Goal: Task Accomplishment & Management: Complete application form

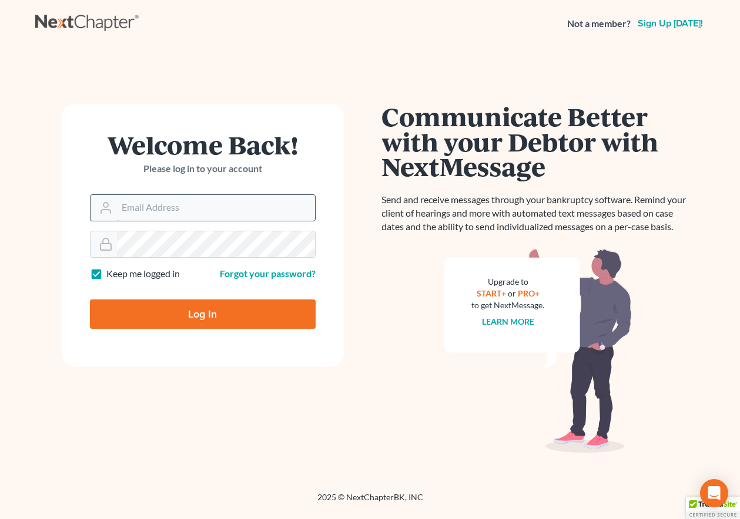
click at [200, 209] on input "Email Address" at bounding box center [216, 208] width 198 height 26
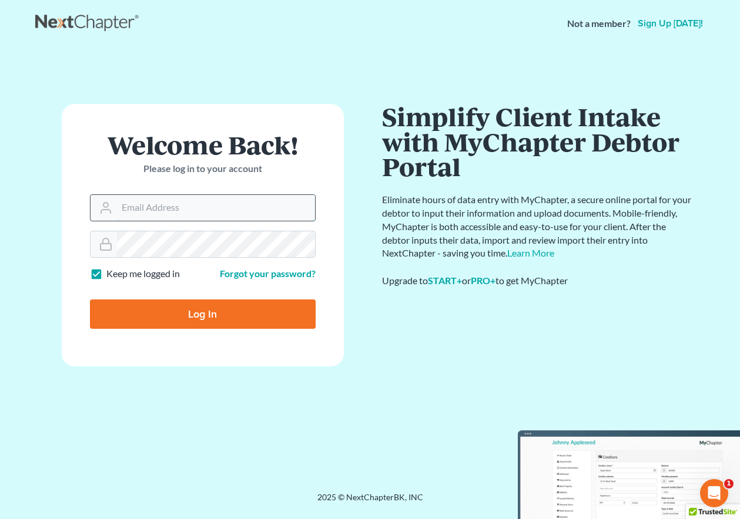
type input "rickpontalion@gmail.com"
click at [216, 315] on input "Log In" at bounding box center [203, 314] width 226 height 29
type input "Thinking..."
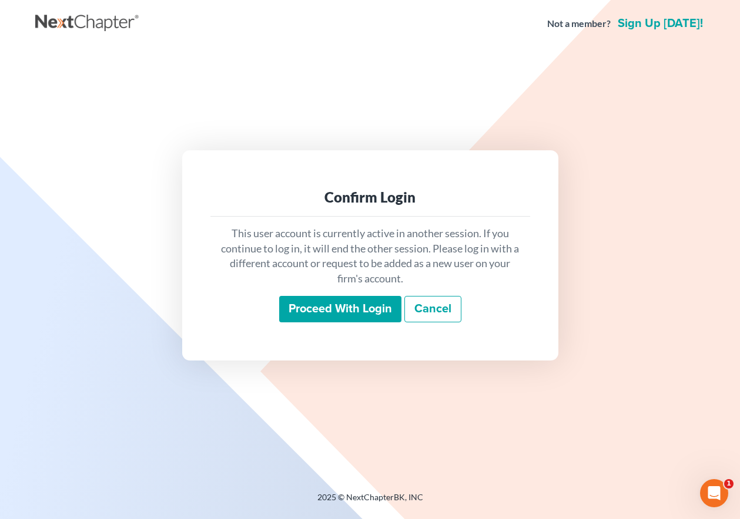
click at [310, 311] on input "Proceed with login" at bounding box center [340, 309] width 122 height 27
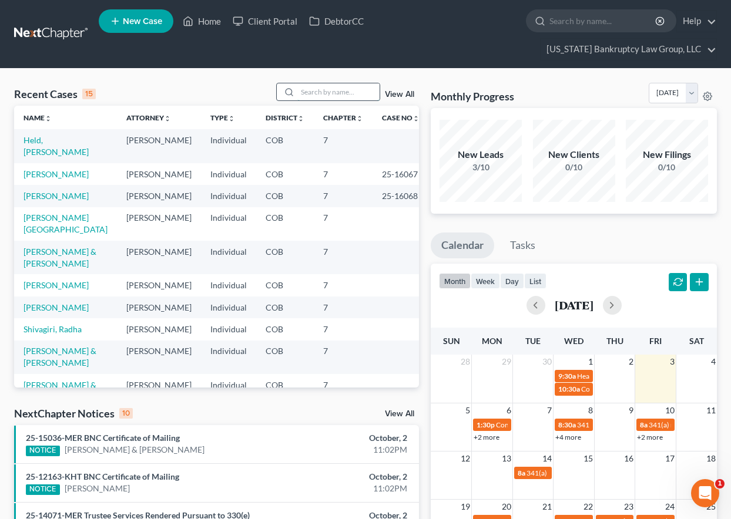
click at [327, 92] on input "search" at bounding box center [338, 91] width 82 height 17
type input "f"
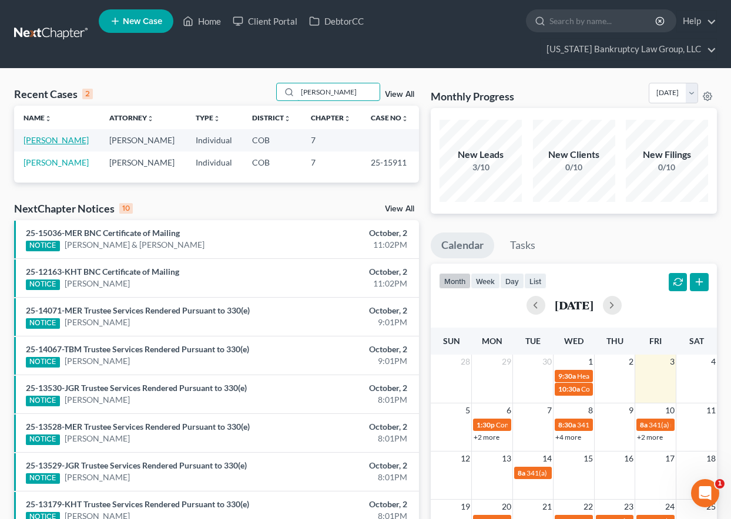
type input "[PERSON_NAME]"
click at [54, 137] on link "[PERSON_NAME]" at bounding box center [56, 140] width 65 height 10
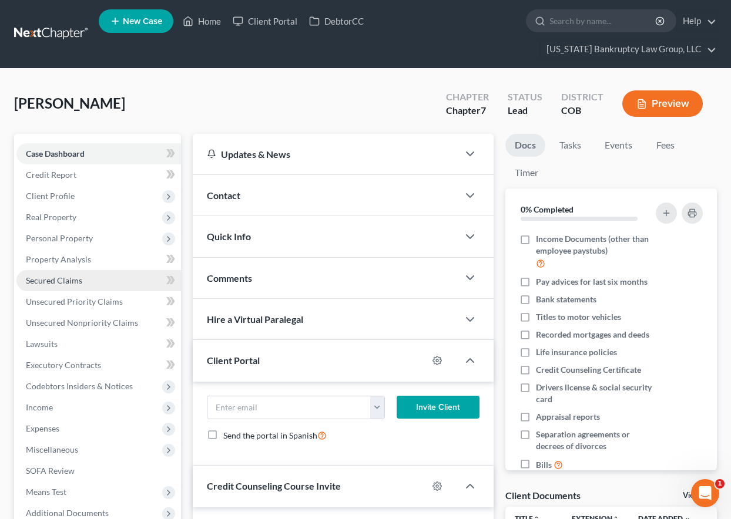
click at [69, 281] on span "Secured Claims" at bounding box center [54, 281] width 56 height 10
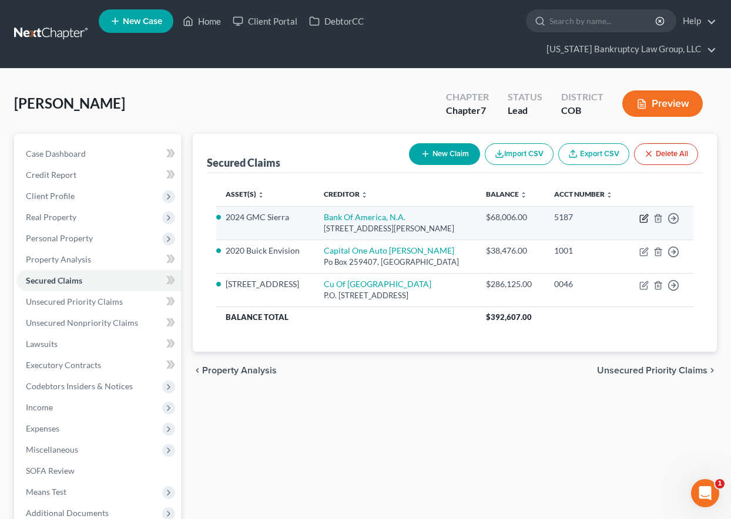
click at [644, 220] on icon "button" at bounding box center [643, 218] width 9 height 9
select select "9"
select select "4"
select select "0"
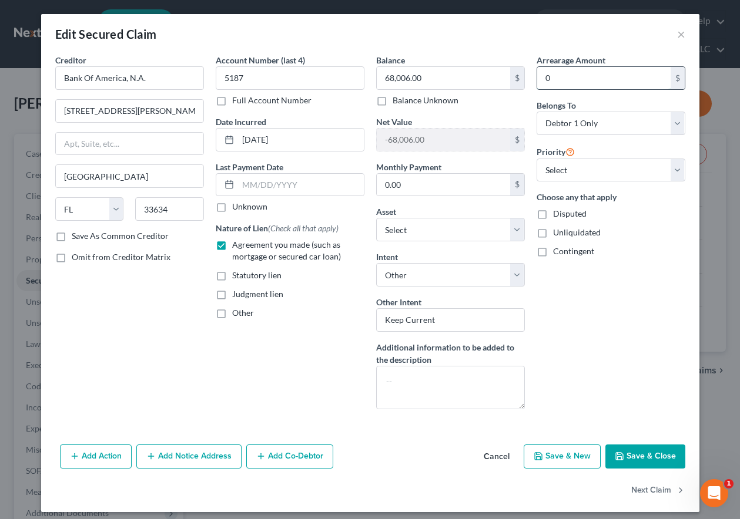
click at [616, 79] on input "0" at bounding box center [603, 78] width 133 height 22
type input "6"
type input "8,300"
click at [647, 456] on button "Save & Close" at bounding box center [645, 457] width 80 height 25
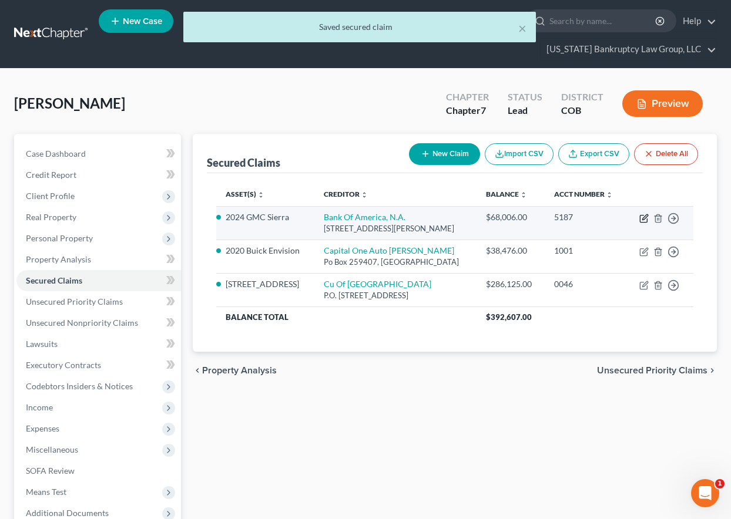
click at [640, 218] on icon "button" at bounding box center [643, 219] width 7 height 7
select select "9"
select select "4"
select select "0"
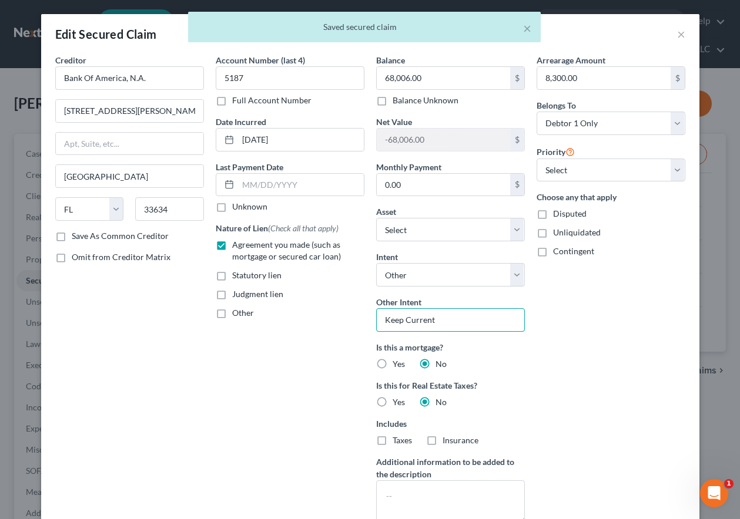
click at [447, 324] on input "Keep Current" at bounding box center [450, 320] width 149 height 24
drag, startPoint x: 432, startPoint y: 322, endPoint x: 288, endPoint y: 300, distance: 145.6
click at [288, 300] on div "Creditor * Bank Of America, N.A. 4909 [PERSON_NAME] Cir [GEOGRAPHIC_DATA] [US_S…" at bounding box center [370, 293] width 642 height 479
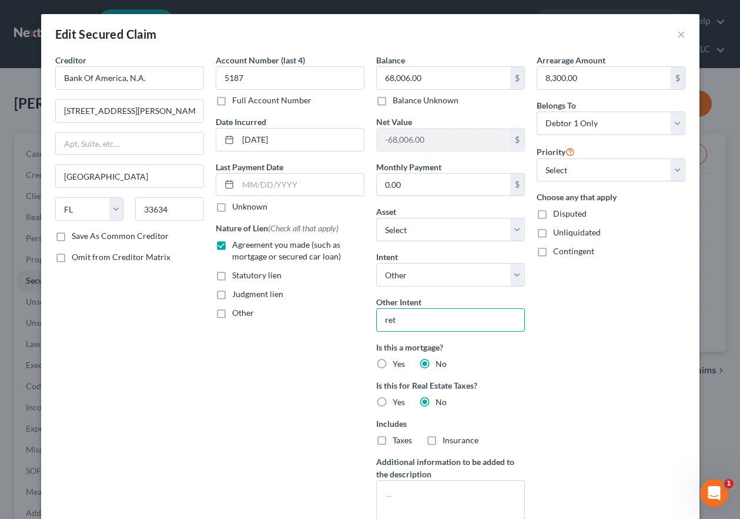
type input "Retain and Pay as Agreed"
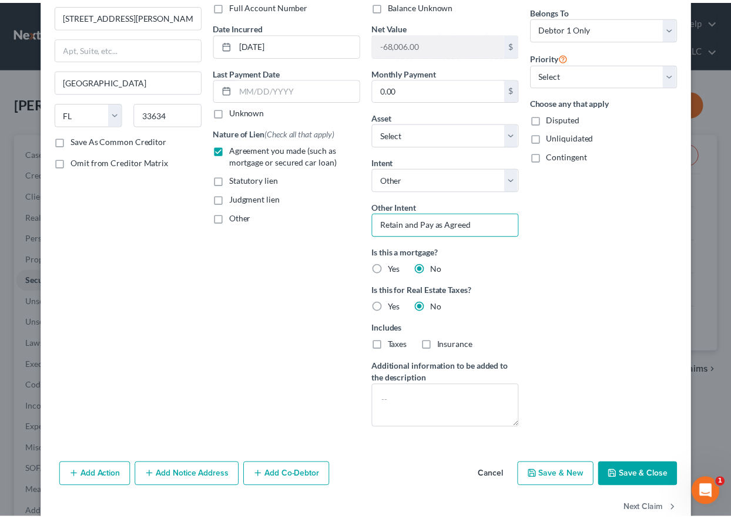
scroll to position [122, 0]
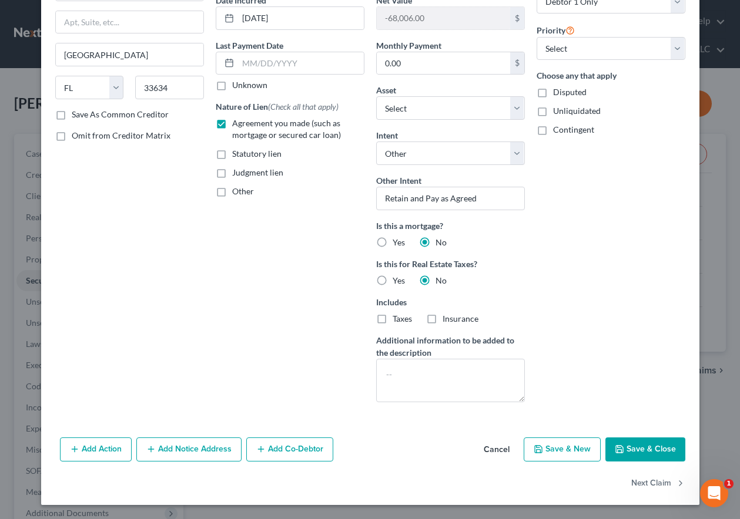
click at [648, 454] on button "Save & Close" at bounding box center [645, 450] width 80 height 25
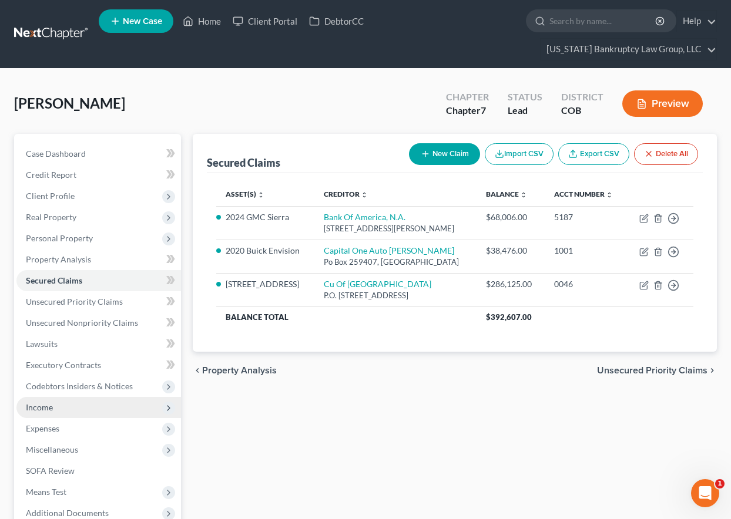
click at [49, 402] on span "Income" at bounding box center [39, 407] width 27 height 10
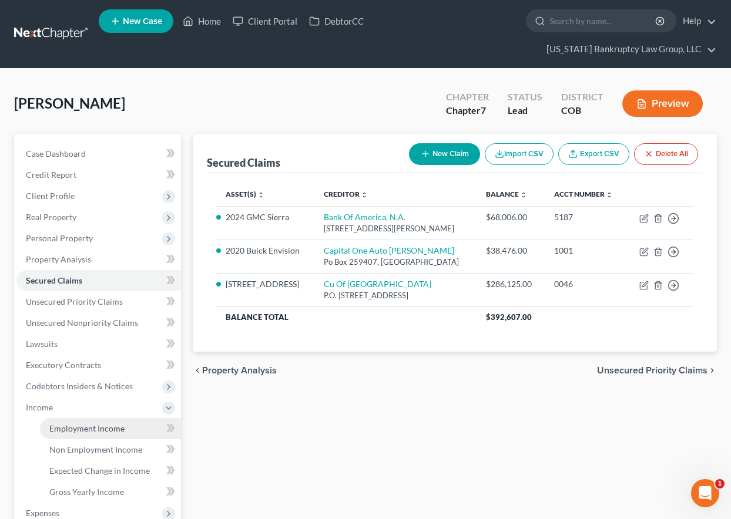
click at [79, 425] on span "Employment Income" at bounding box center [86, 429] width 75 height 10
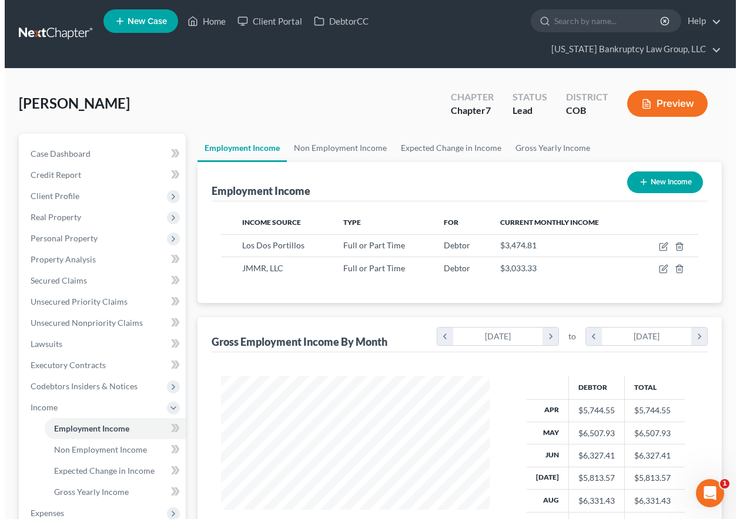
scroll to position [211, 292]
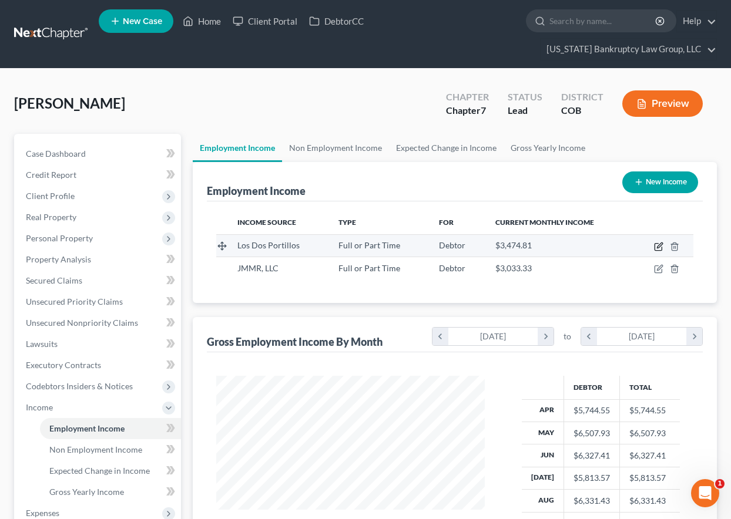
click at [660, 248] on icon "button" at bounding box center [658, 246] width 9 height 9
select select "0"
select select "5"
select select "3"
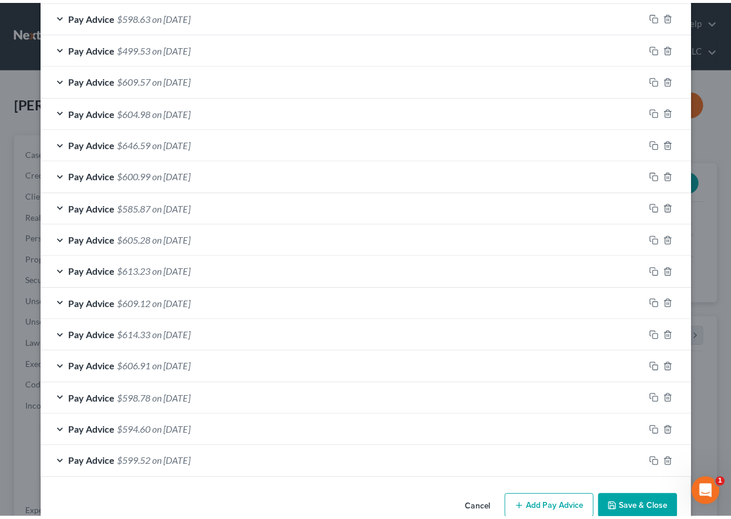
scroll to position [868, 0]
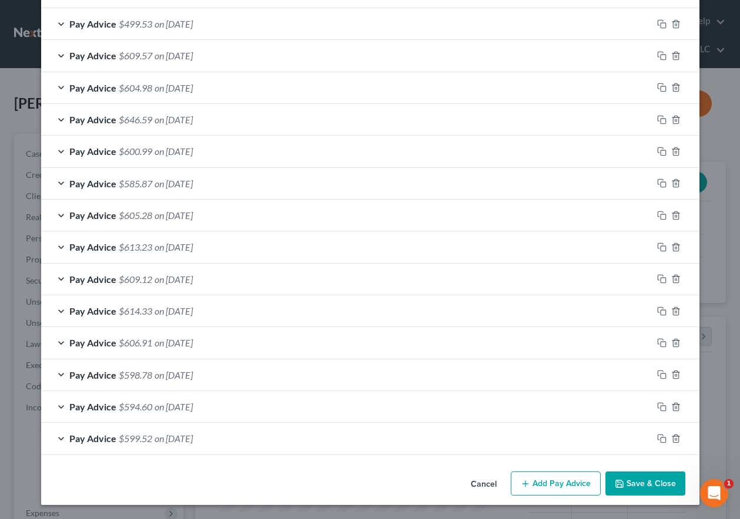
click at [656, 477] on button "Save & Close" at bounding box center [645, 484] width 80 height 25
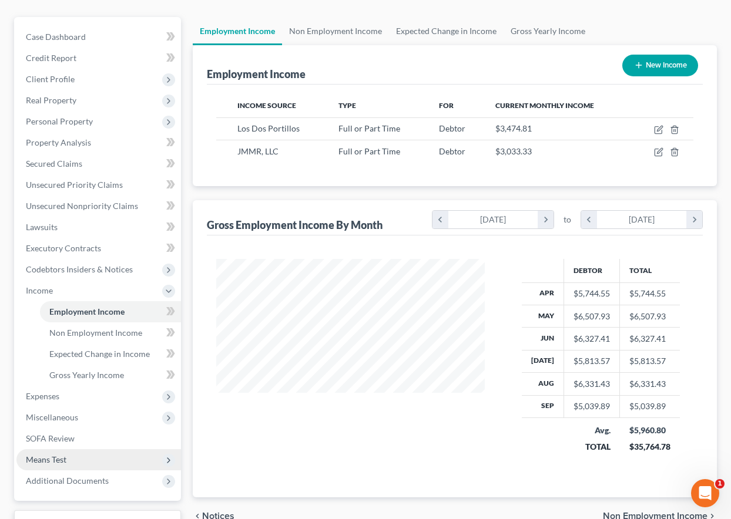
scroll to position [118, 0]
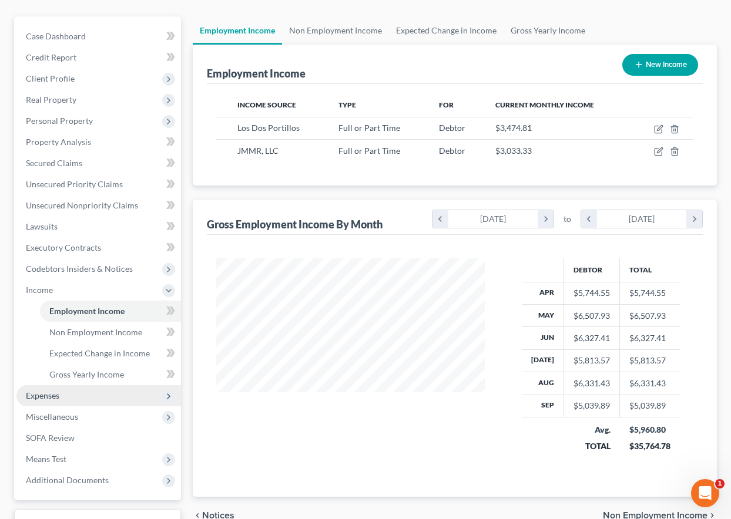
click at [51, 391] on span "Expenses" at bounding box center [42, 396] width 33 height 10
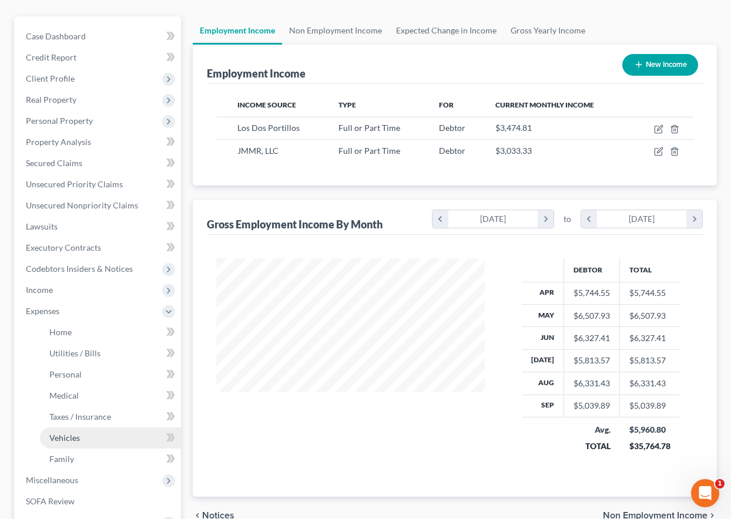
click at [66, 440] on span "Vehicles" at bounding box center [64, 438] width 31 height 10
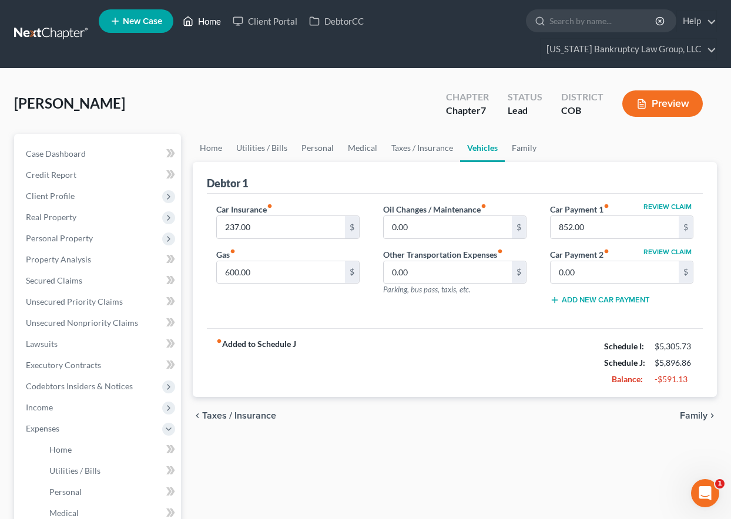
click at [210, 22] on link "Home" at bounding box center [202, 21] width 50 height 21
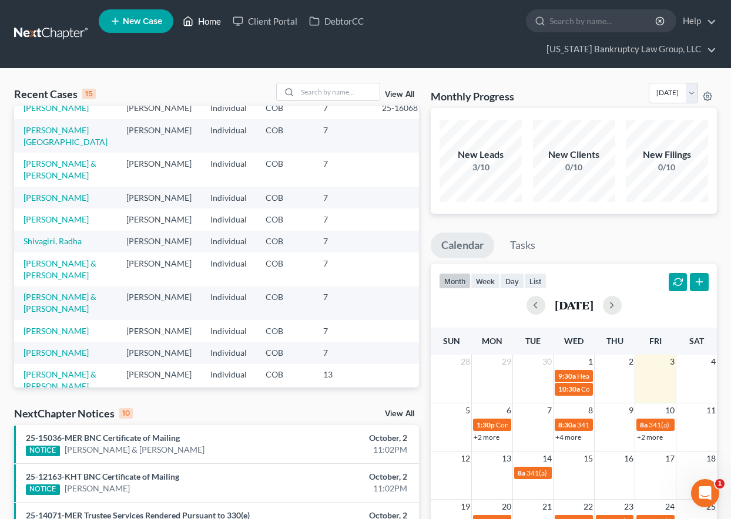
scroll to position [118, 0]
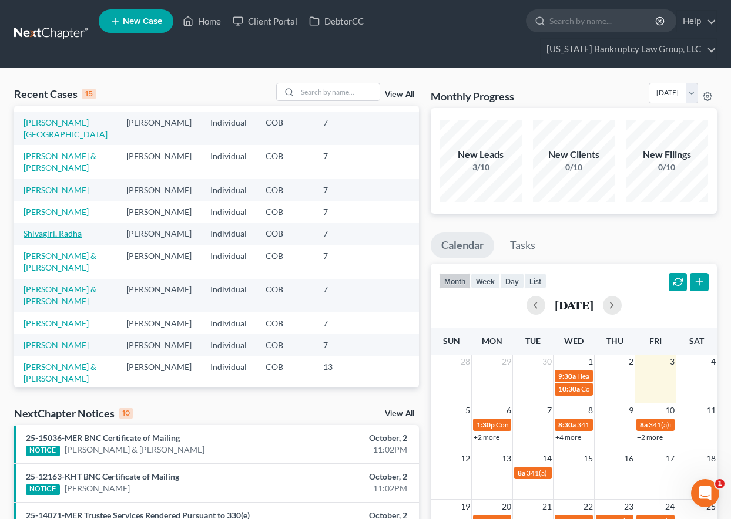
click at [51, 239] on link "Shivagiri, Radha" at bounding box center [53, 234] width 58 height 10
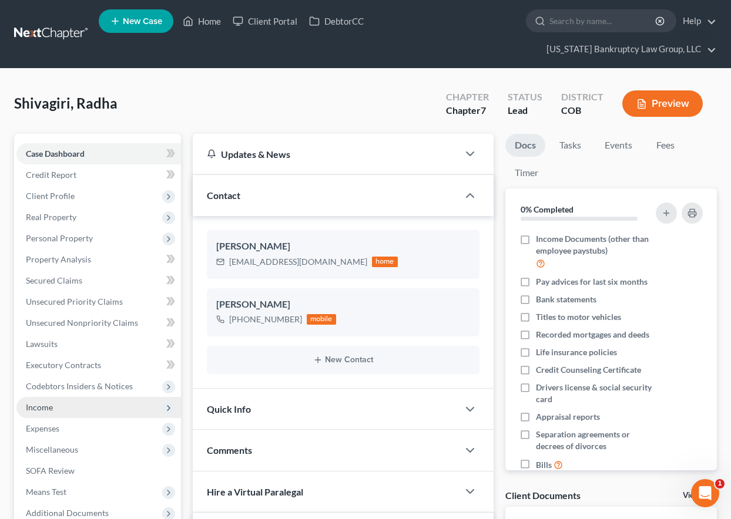
click at [43, 411] on span "Income" at bounding box center [39, 407] width 27 height 10
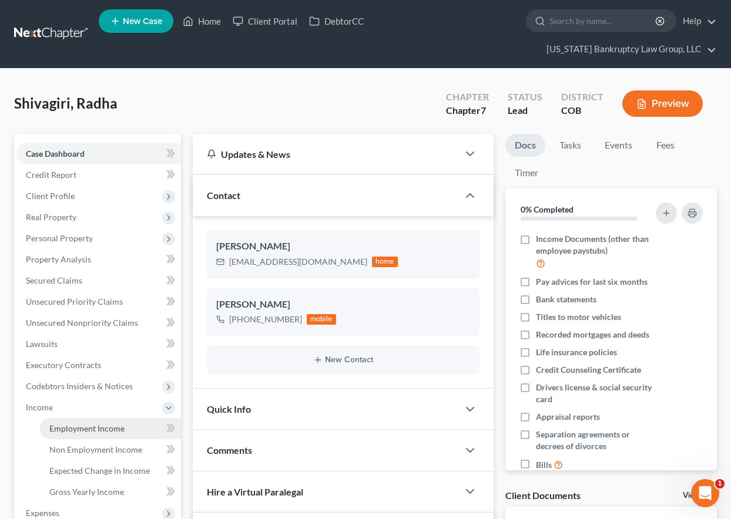
click at [55, 427] on span "Employment Income" at bounding box center [86, 429] width 75 height 10
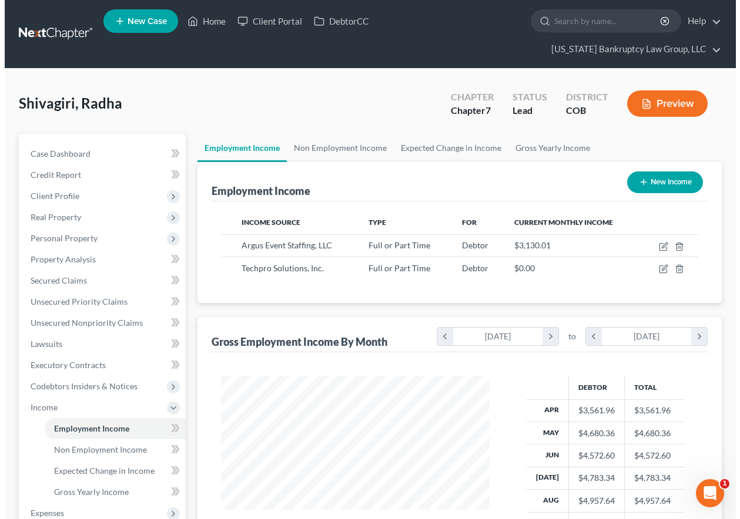
scroll to position [211, 292]
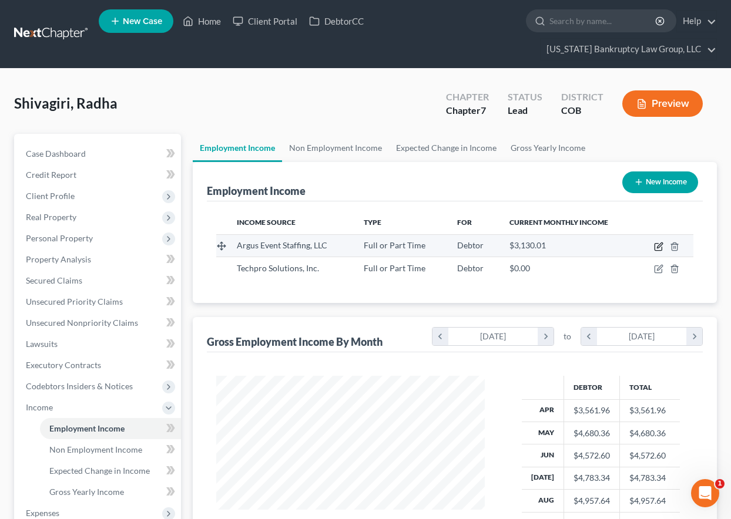
click at [659, 246] on icon "button" at bounding box center [658, 246] width 9 height 9
select select "0"
select select "5"
select select "2"
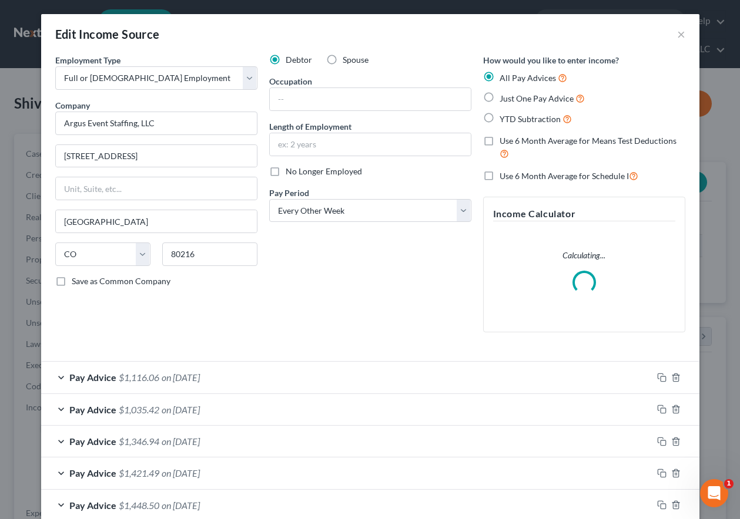
scroll to position [211, 296]
click at [382, 100] on input "text" at bounding box center [370, 99] width 201 height 22
type input "Team Member"
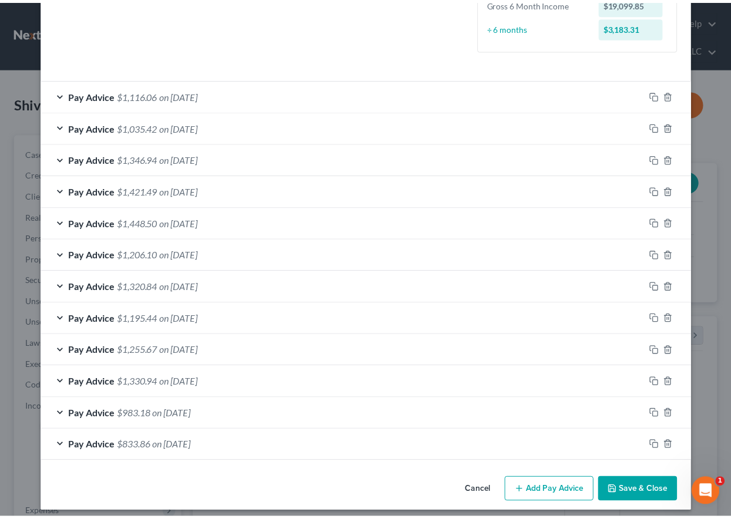
scroll to position [328, 0]
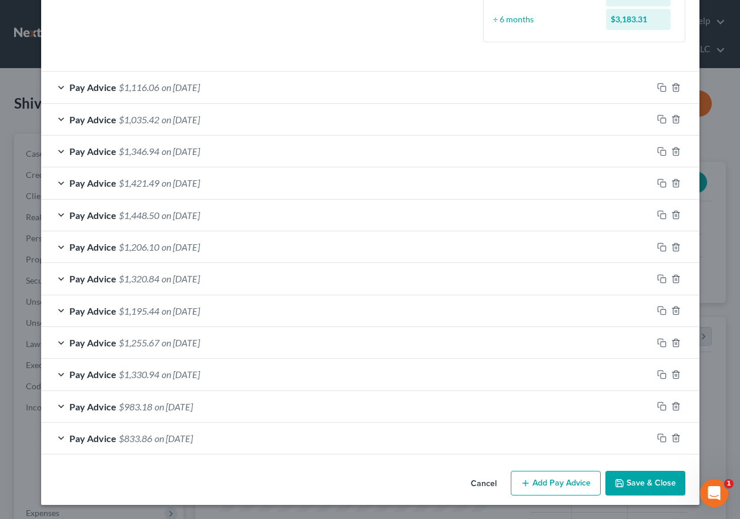
type input "2 years, 4 months"
click at [656, 473] on button "Save & Close" at bounding box center [645, 483] width 80 height 25
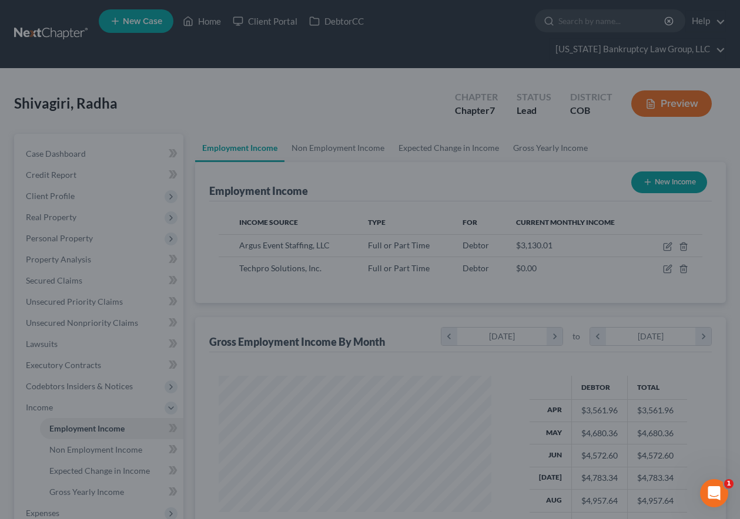
scroll to position [587300, 587218]
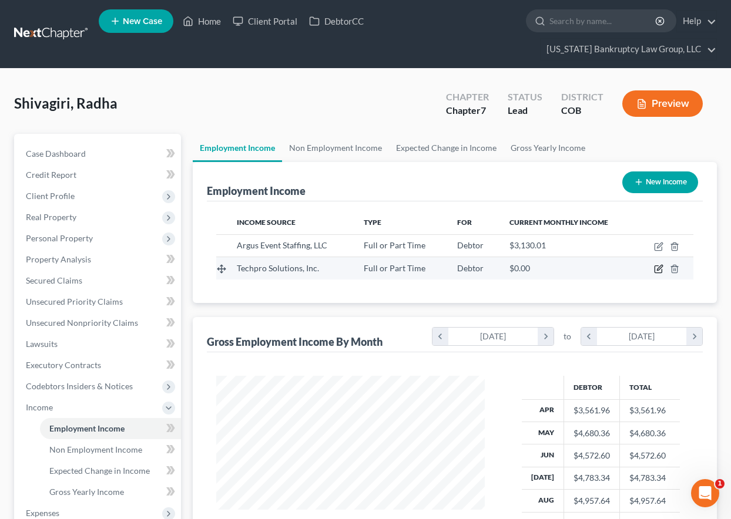
click at [657, 271] on icon "button" at bounding box center [658, 268] width 9 height 9
select select "0"
select select "33"
select select "1"
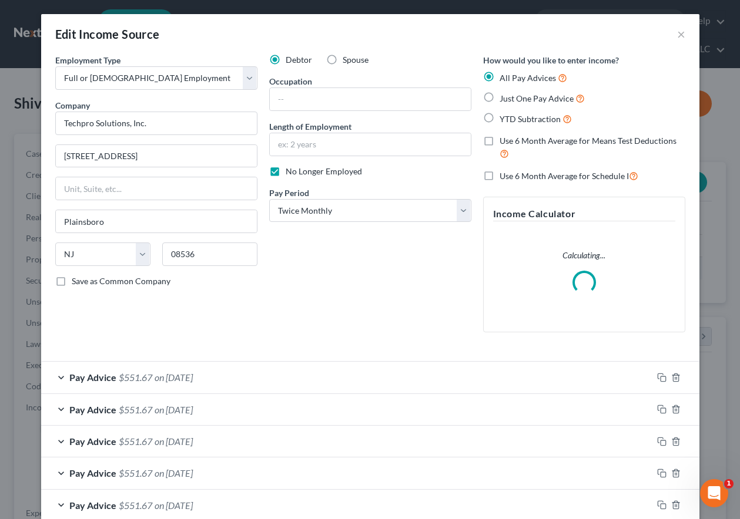
scroll to position [211, 296]
click at [337, 99] on input "text" at bounding box center [370, 99] width 201 height 22
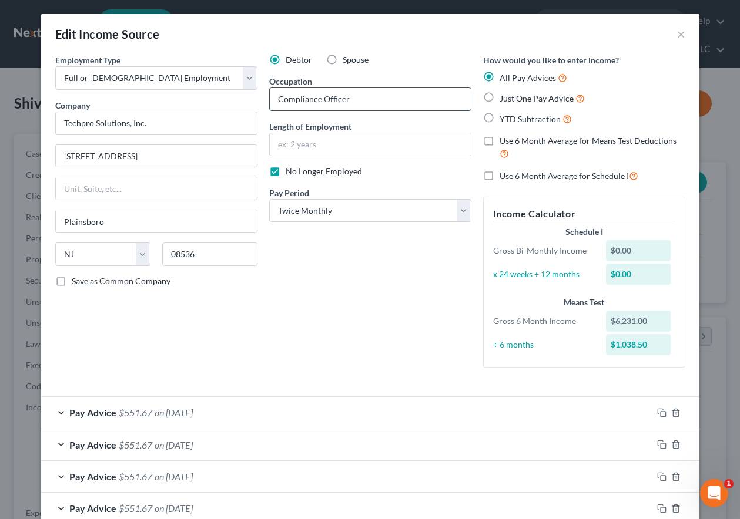
type input "Compliance Officer"
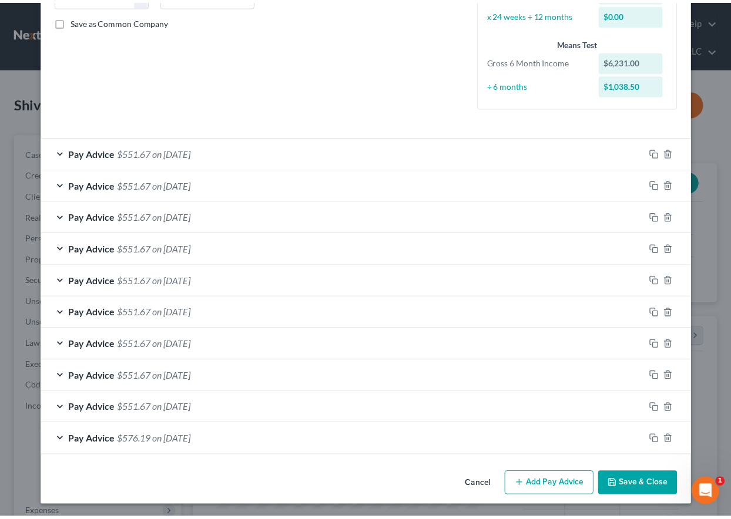
scroll to position [261, 0]
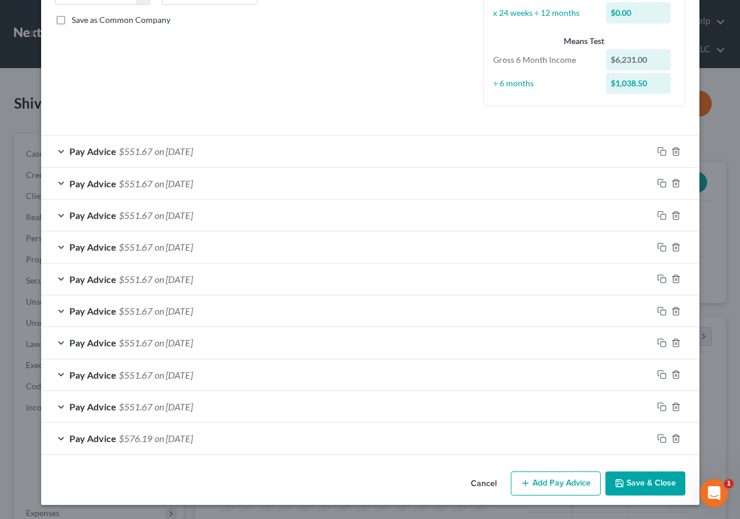
type input "4 years, 8 months"
click at [657, 482] on button "Save & Close" at bounding box center [645, 484] width 80 height 25
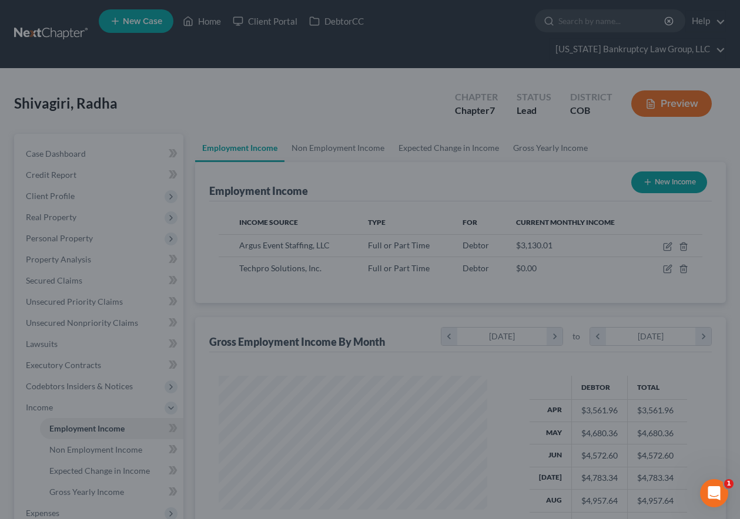
scroll to position [587300, 587218]
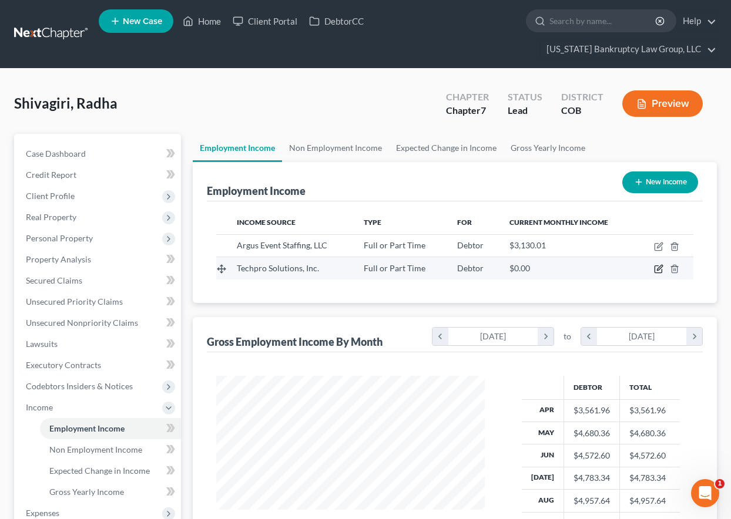
click at [658, 270] on icon "button" at bounding box center [659, 268] width 5 height 5
select select "0"
select select "33"
select select "1"
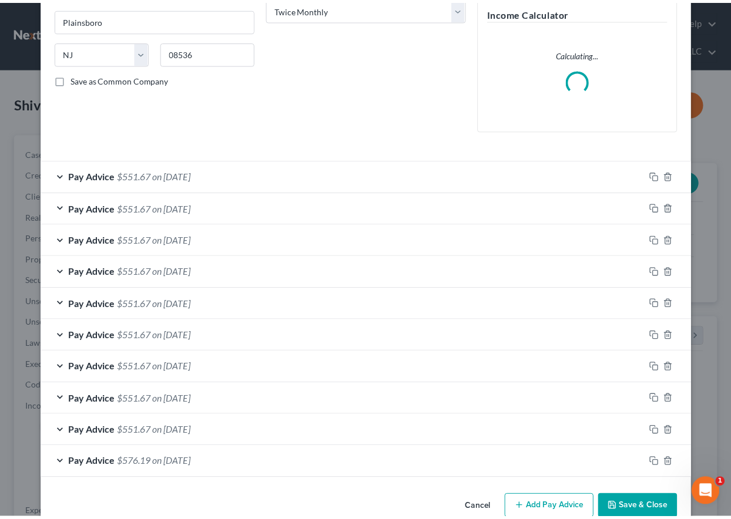
scroll to position [226, 0]
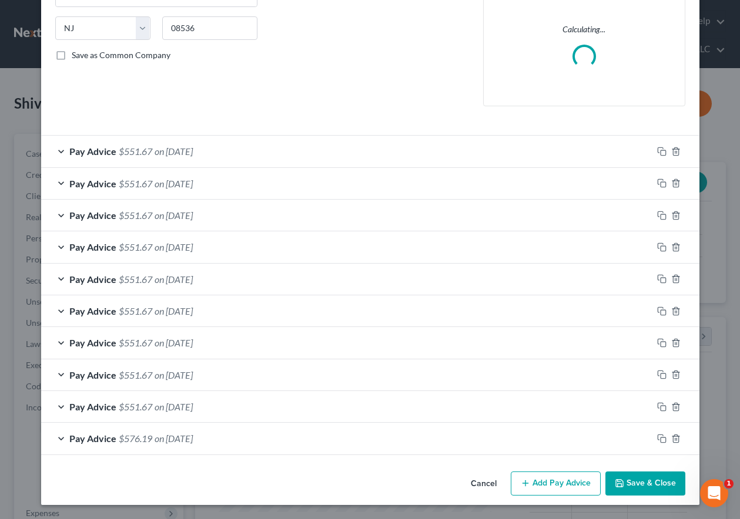
click at [633, 479] on button "Save & Close" at bounding box center [645, 484] width 80 height 25
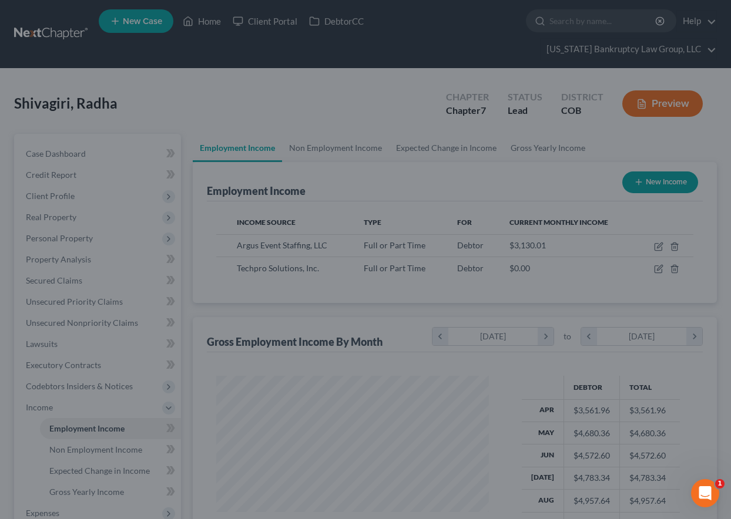
scroll to position [587300, 587218]
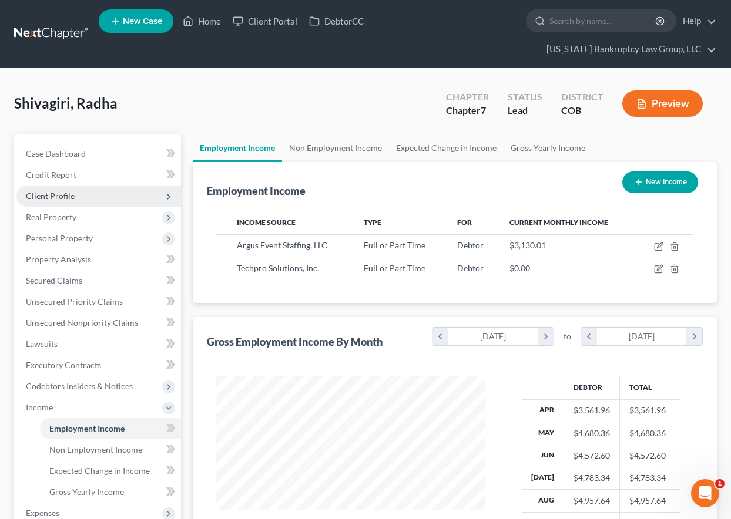
click at [51, 191] on span "Client Profile" at bounding box center [50, 196] width 49 height 10
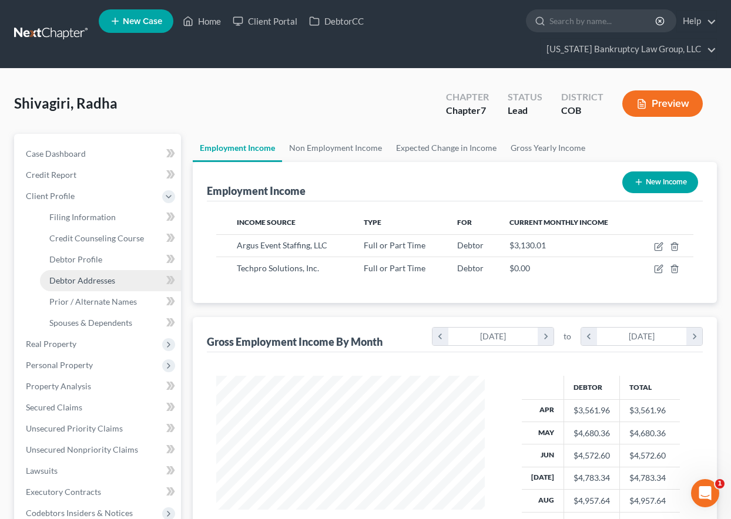
click at [66, 277] on span "Debtor Addresses" at bounding box center [82, 281] width 66 height 10
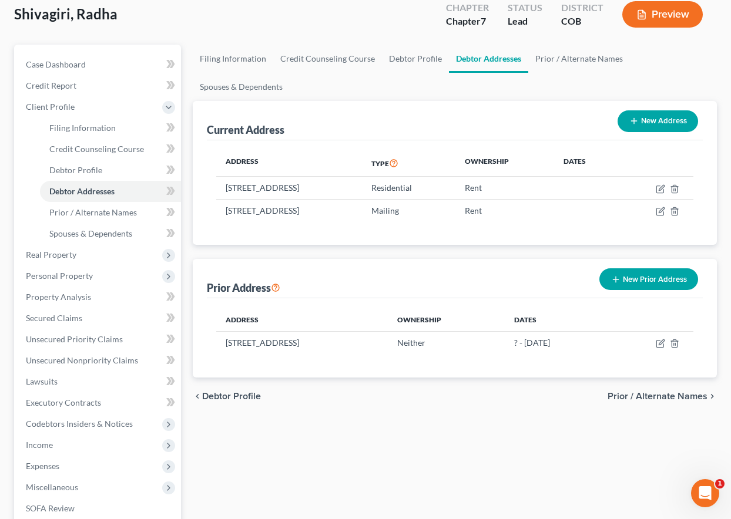
scroll to position [118, 0]
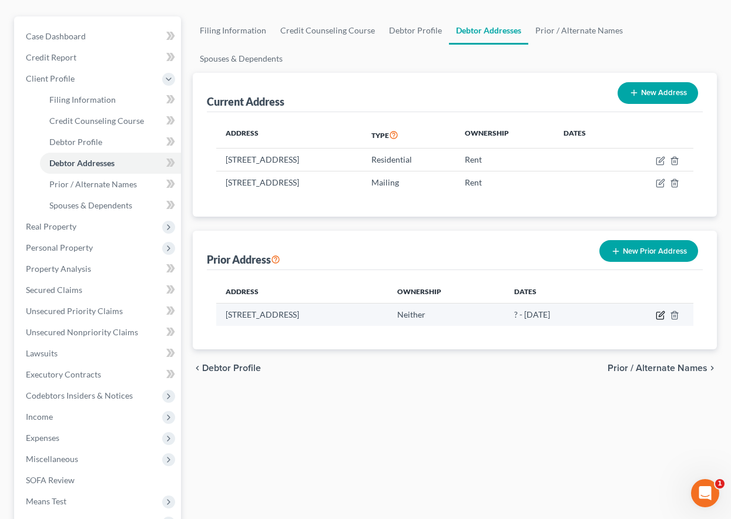
click at [660, 317] on icon "button" at bounding box center [661, 314] width 5 height 5
select select "5"
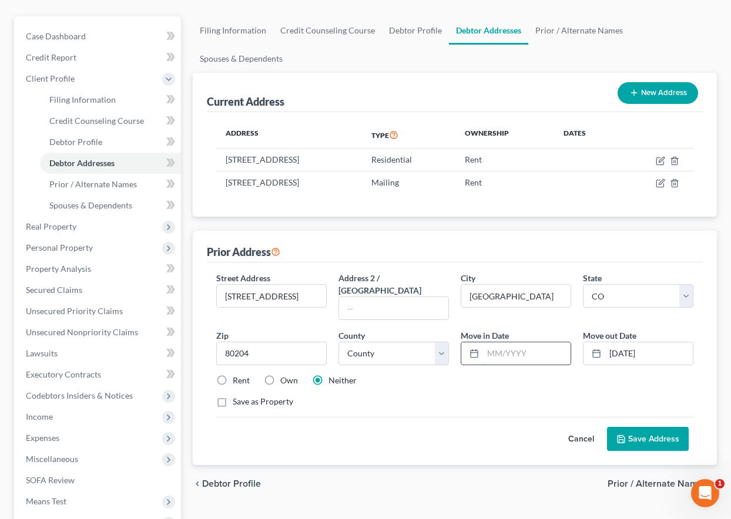
click at [528, 343] on input "text" at bounding box center [527, 354] width 88 height 22
type input "04/2018"
type input "10/2024"
click at [233, 375] on label "Rent" at bounding box center [241, 381] width 17 height 12
click at [237, 375] on input "Rent" at bounding box center [241, 379] width 8 height 8
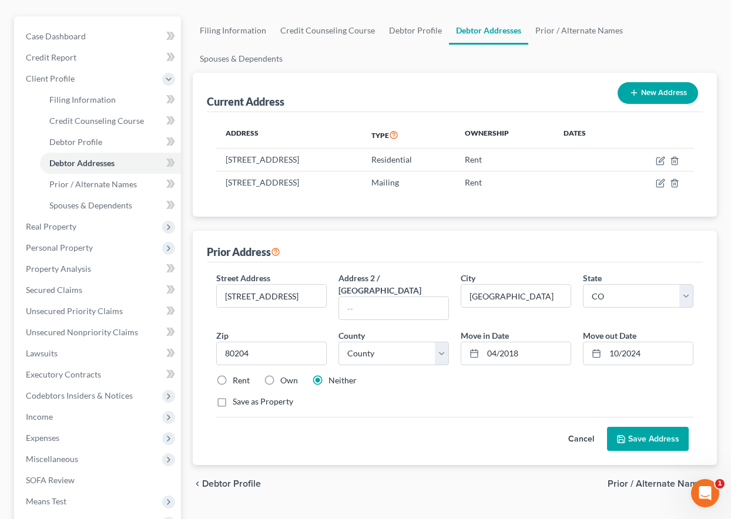
radio input "true"
click at [686, 428] on button "Save Address" at bounding box center [648, 439] width 82 height 25
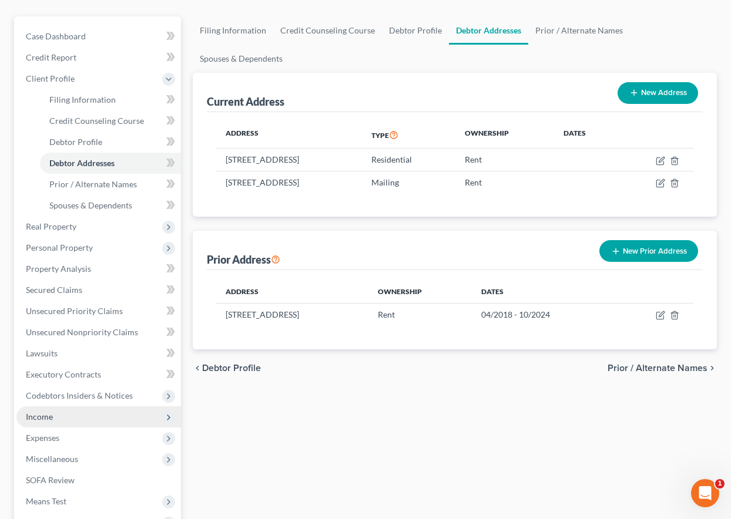
click at [41, 416] on span "Income" at bounding box center [39, 417] width 27 height 10
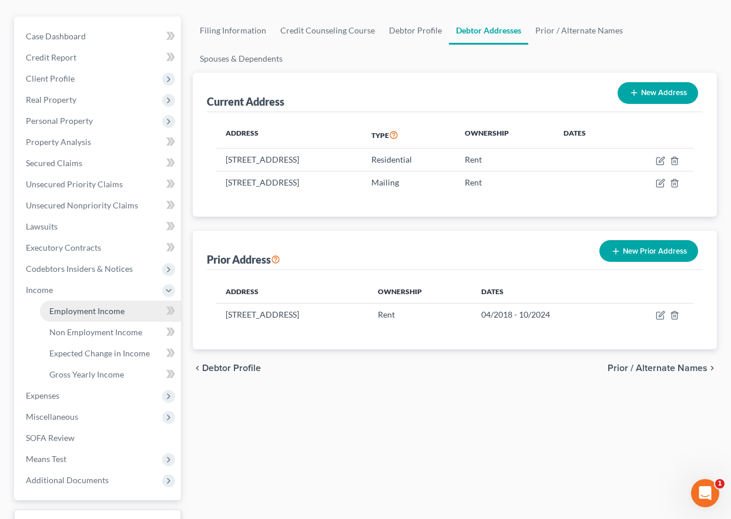
click at [82, 310] on span "Employment Income" at bounding box center [86, 311] width 75 height 10
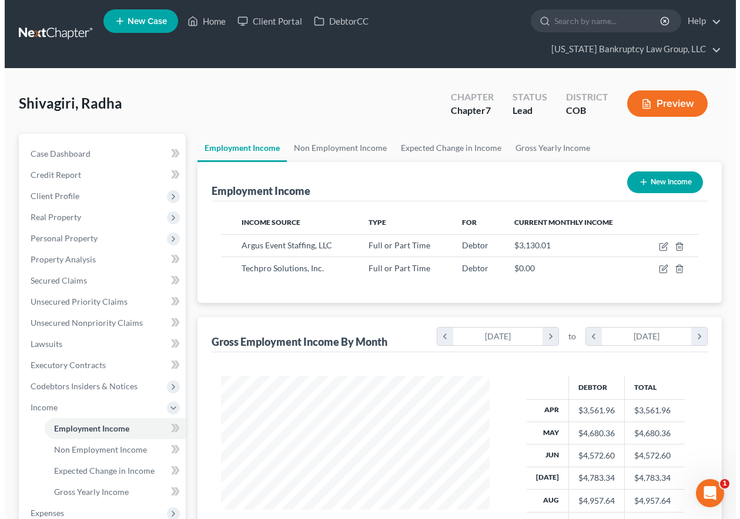
scroll to position [211, 292]
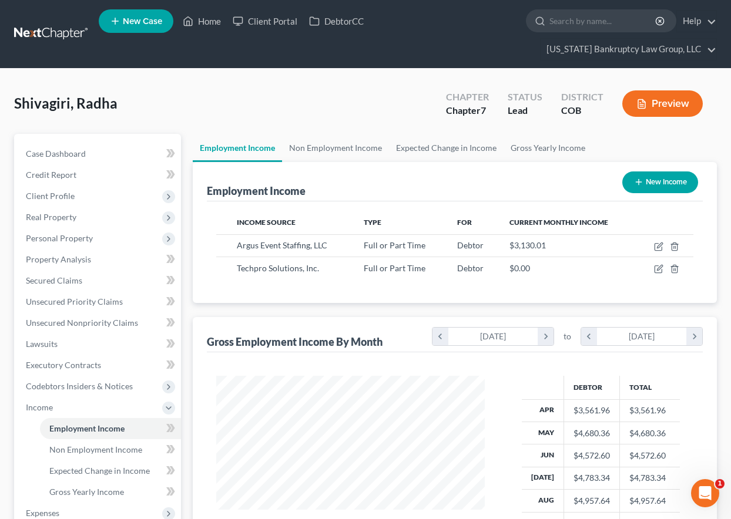
click at [656, 184] on button "New Income" at bounding box center [660, 183] width 76 height 22
select select "0"
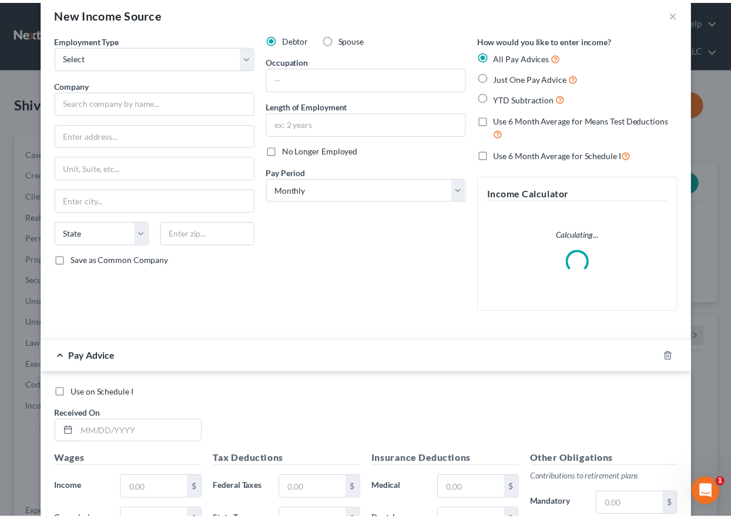
scroll to position [0, 0]
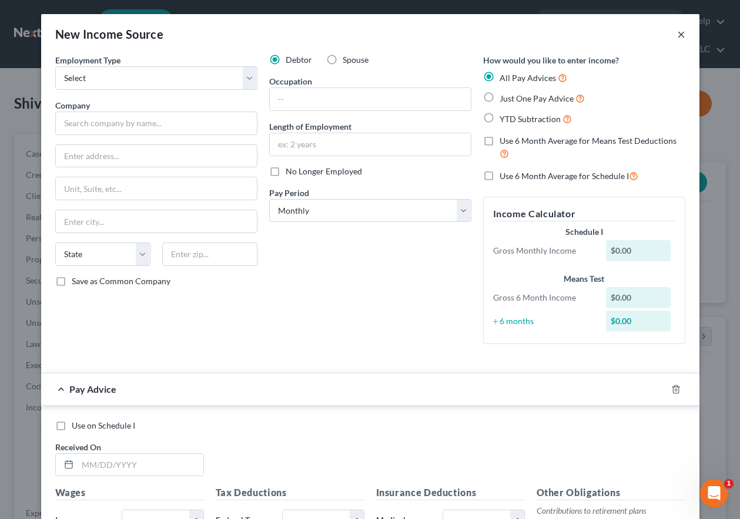
click at [677, 35] on button "×" at bounding box center [681, 34] width 8 height 14
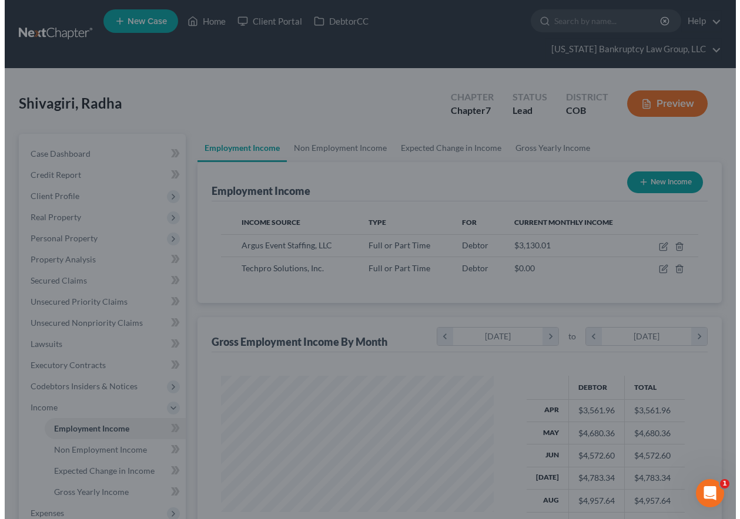
scroll to position [587300, 587218]
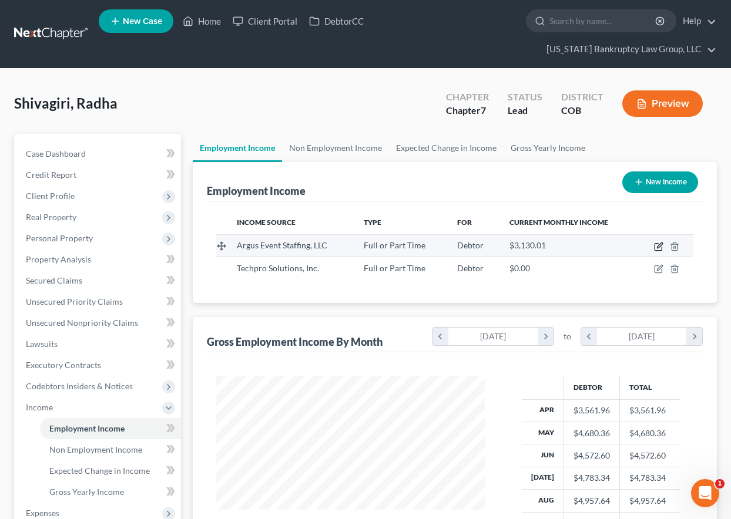
click at [657, 247] on icon "button" at bounding box center [659, 245] width 5 height 5
select select "0"
select select "5"
select select "2"
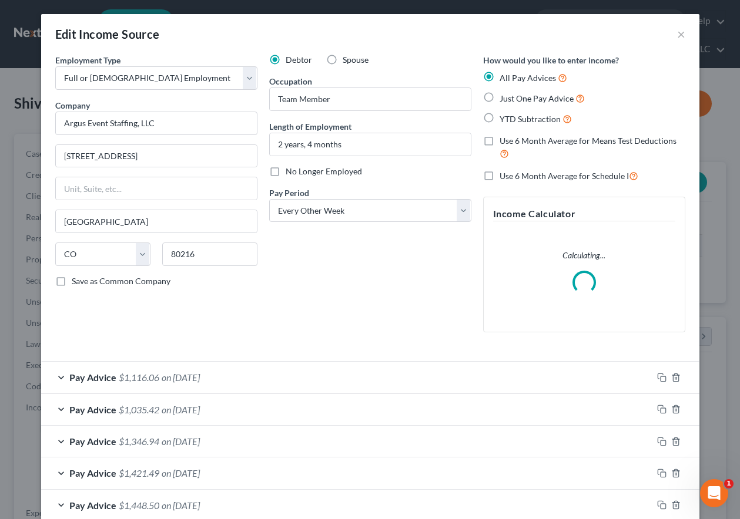
scroll to position [211, 296]
click at [657, 378] on icon "button" at bounding box center [661, 377] width 9 height 9
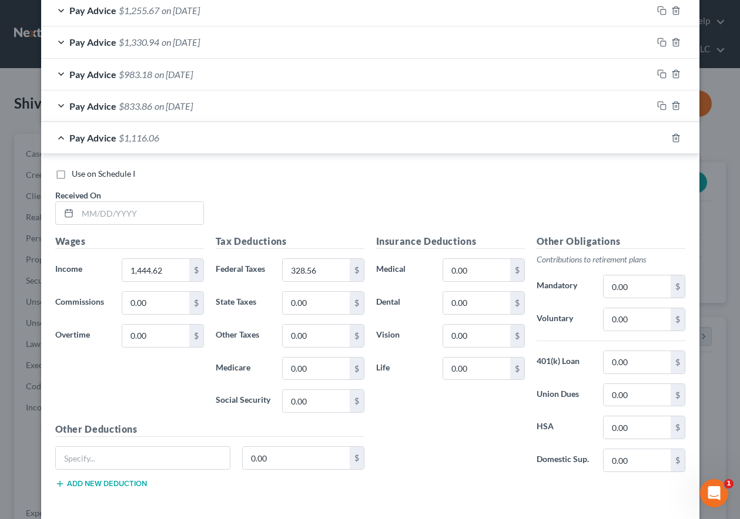
scroll to position [676, 0]
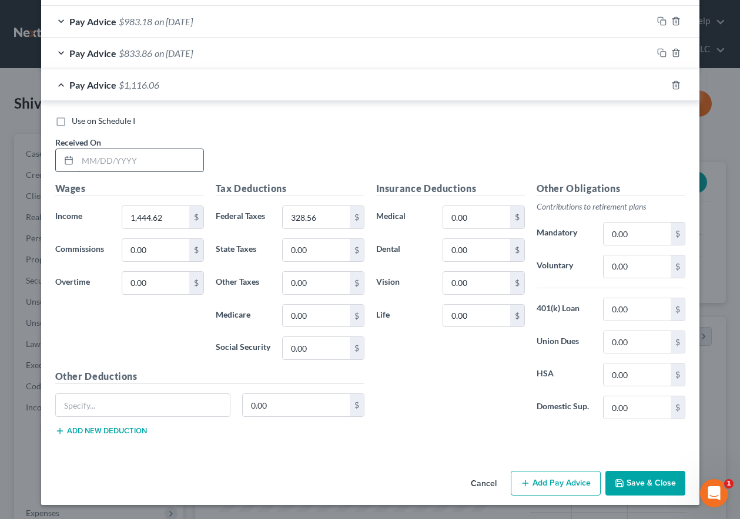
click at [165, 162] on input "text" at bounding box center [141, 160] width 126 height 22
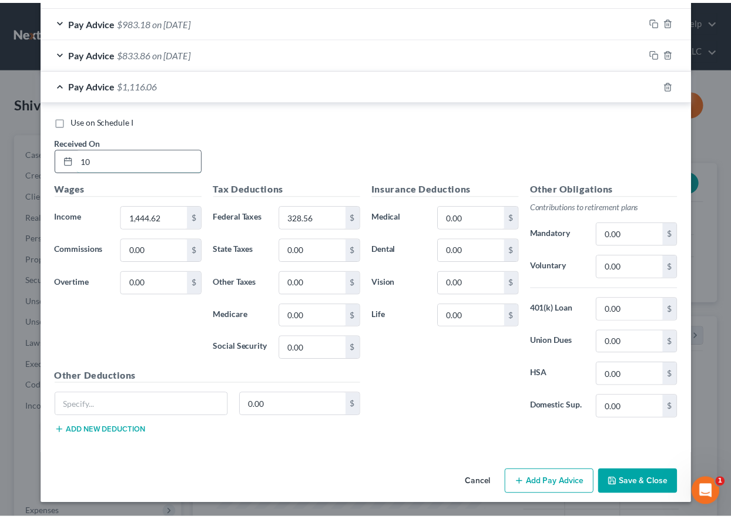
scroll to position [713, 0]
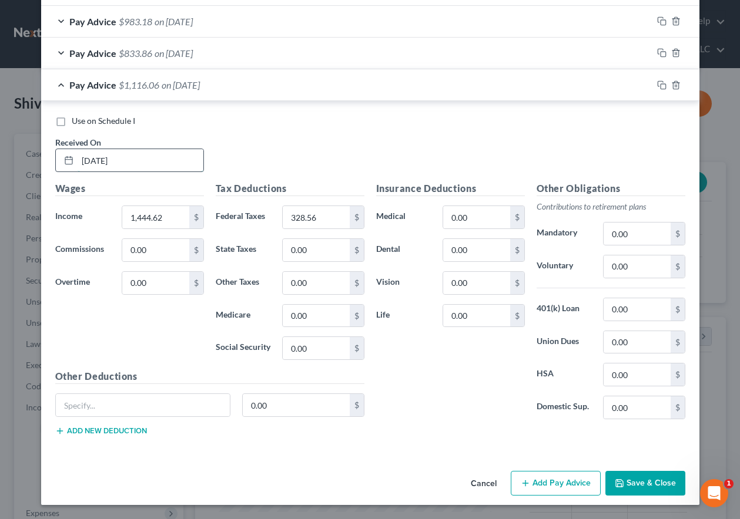
type input "[DATE]"
type input "1,654.33"
type input "406.43"
click at [662, 476] on button "Save & Close" at bounding box center [645, 483] width 80 height 25
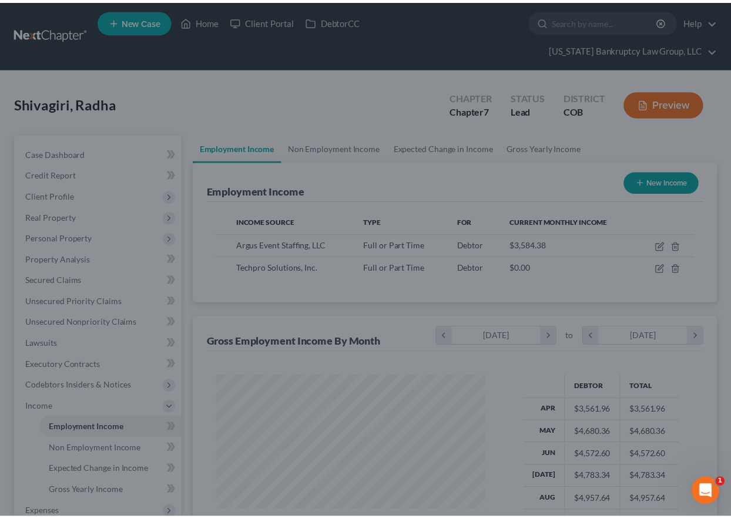
scroll to position [587300, 587218]
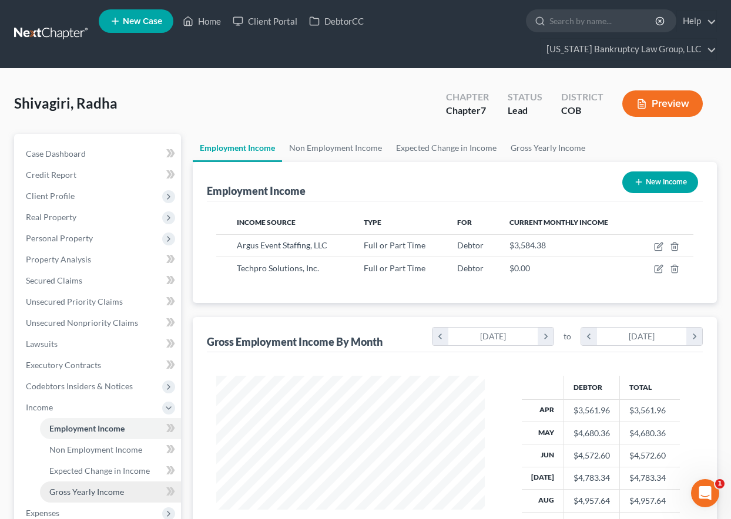
click at [109, 491] on span "Gross Yearly Income" at bounding box center [86, 492] width 75 height 10
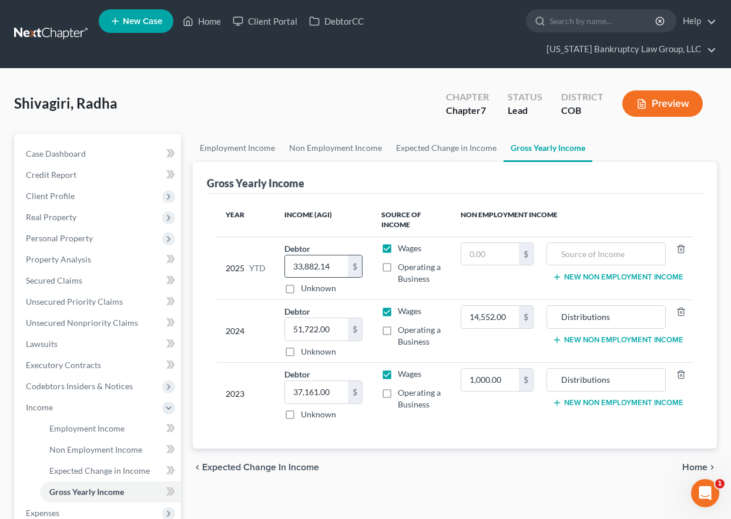
click at [341, 271] on input "33,882.14" at bounding box center [316, 267] width 63 height 22
type input "35,536.47"
click at [76, 236] on span "Personal Property" at bounding box center [59, 238] width 67 height 10
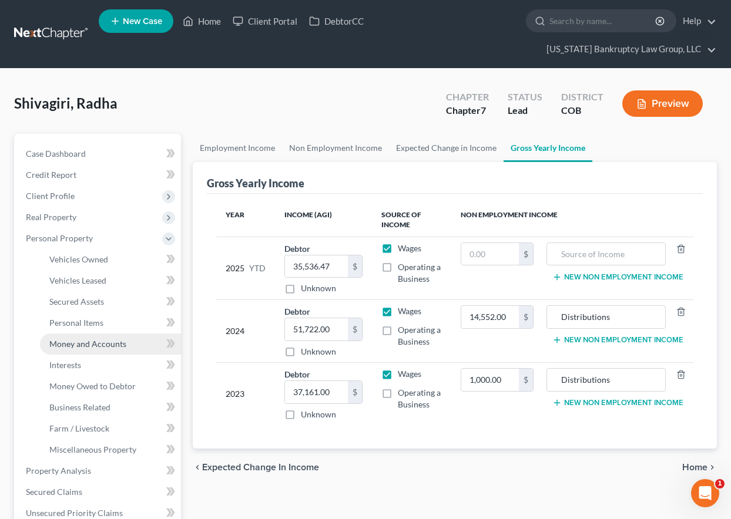
click at [86, 338] on link "Money and Accounts" at bounding box center [110, 344] width 141 height 21
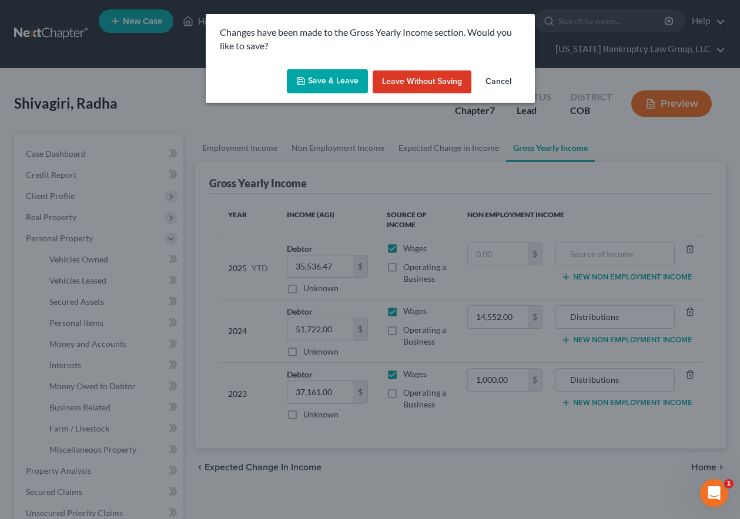
click at [323, 80] on button "Save & Leave" at bounding box center [327, 81] width 81 height 25
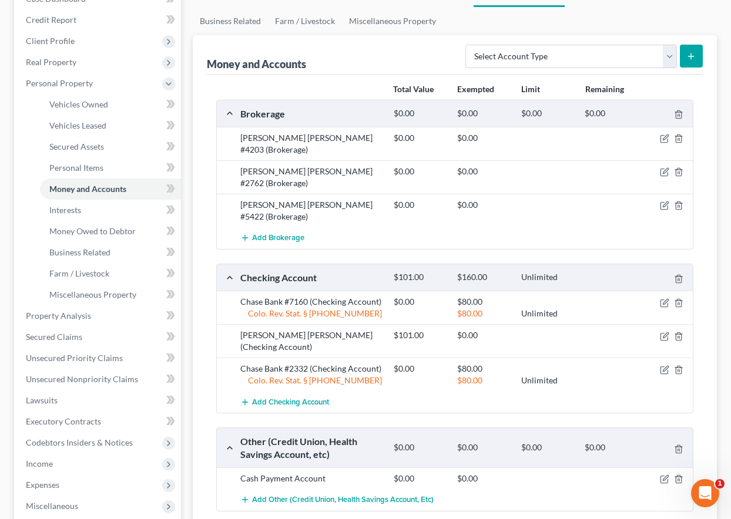
scroll to position [176, 0]
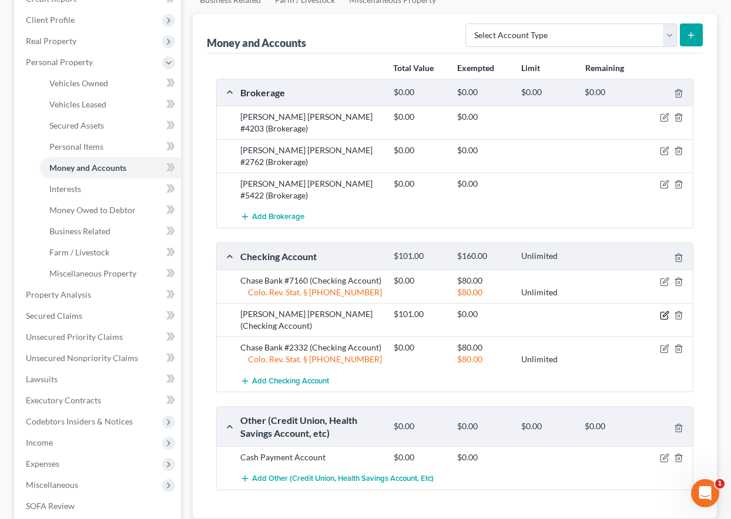
click at [664, 311] on icon "button" at bounding box center [665, 313] width 5 height 5
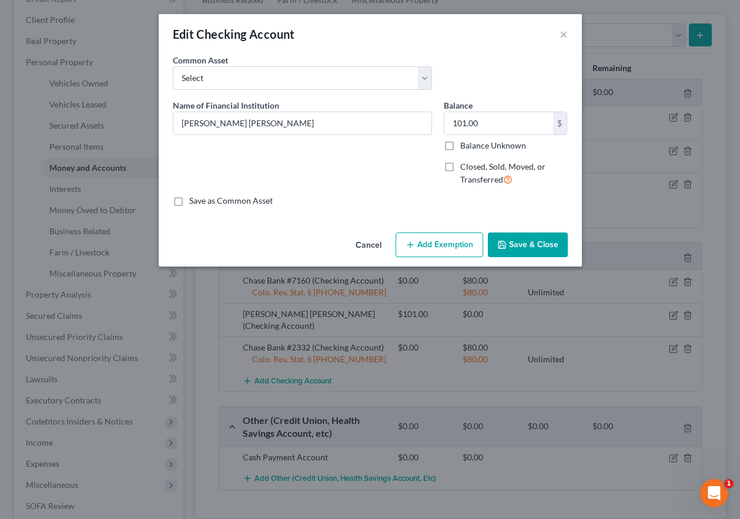
click at [460, 146] on label "Balance Unknown" at bounding box center [493, 146] width 66 height 12
click at [465, 146] on input "Balance Unknown" at bounding box center [469, 144] width 8 height 8
checkbox input "true"
type input "0.00"
click at [450, 239] on button "Add Exemption" at bounding box center [439, 245] width 88 height 25
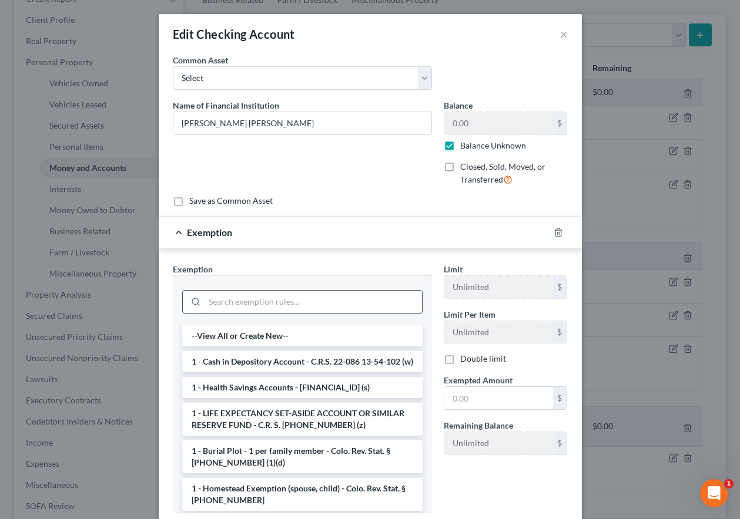
click at [357, 308] on input "search" at bounding box center [312, 302] width 217 height 22
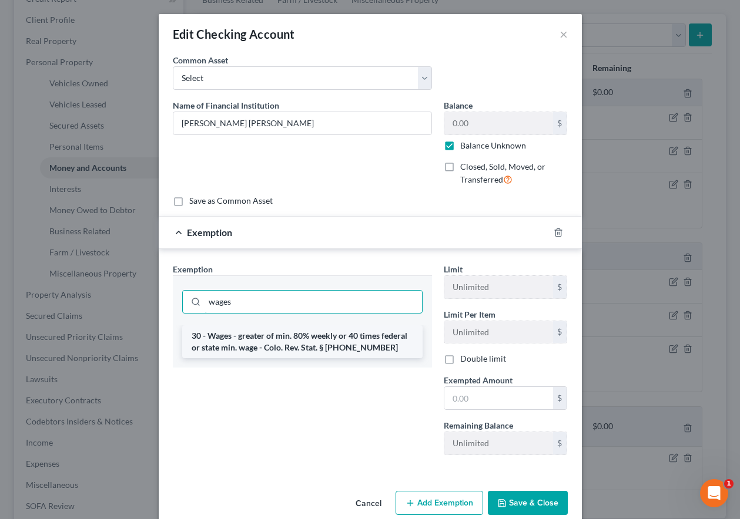
type input "wages"
click at [327, 337] on li "30 - Wages - greater of min. 80% weekly or 40 times federal or state min. wage …" at bounding box center [302, 341] width 240 height 33
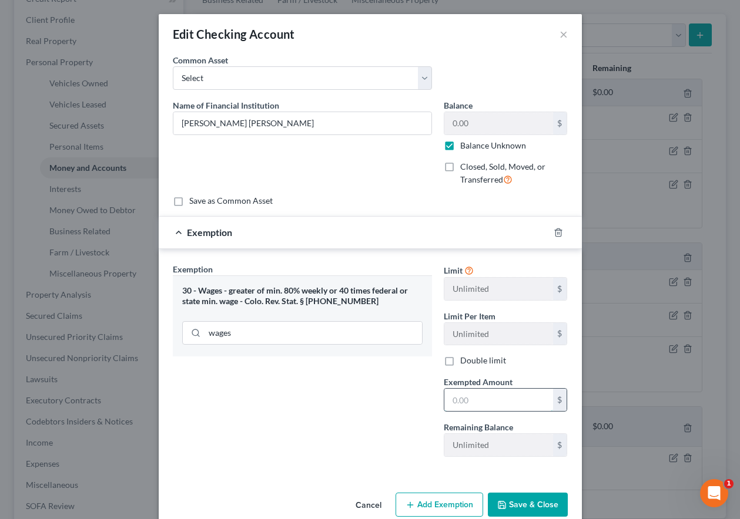
click at [459, 391] on input "text" at bounding box center [498, 400] width 109 height 22
type input "80"
click at [347, 415] on div "Exemption Set must be selected for CA. Exemption * 30 - Wages - greater of min.…" at bounding box center [302, 364] width 271 height 203
click at [535, 508] on button "Save & Close" at bounding box center [528, 505] width 80 height 25
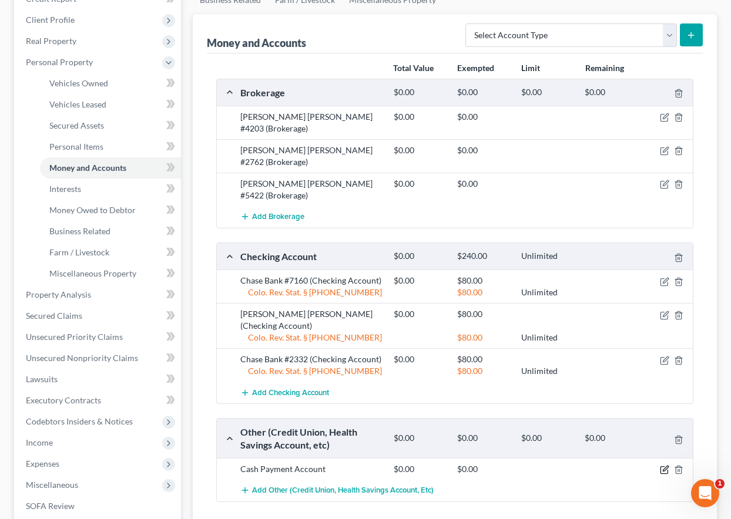
click at [663, 465] on icon "button" at bounding box center [664, 469] width 9 height 9
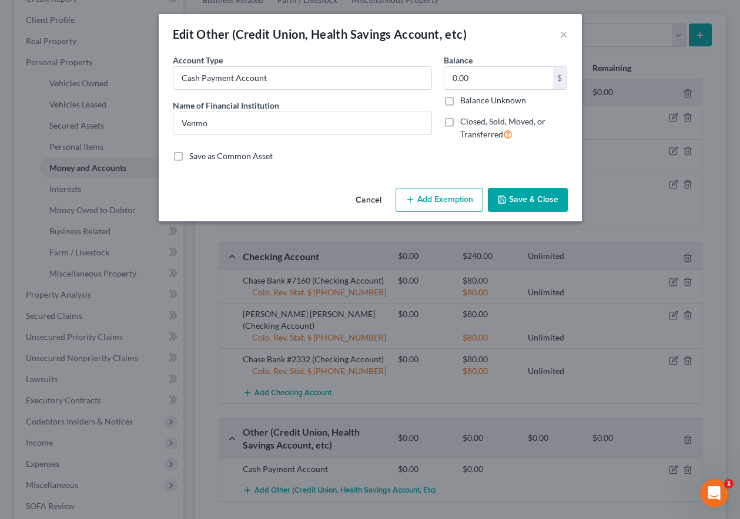
click at [419, 195] on button "Add Exemption" at bounding box center [439, 200] width 88 height 25
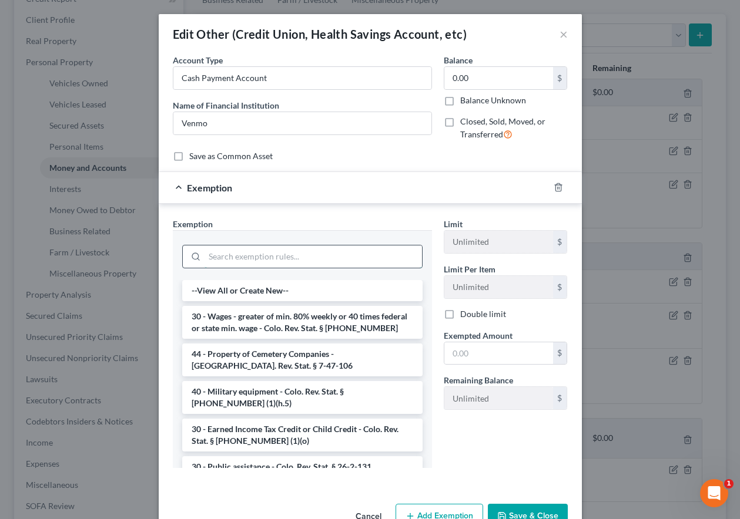
click at [306, 254] on input "search" at bounding box center [312, 257] width 217 height 22
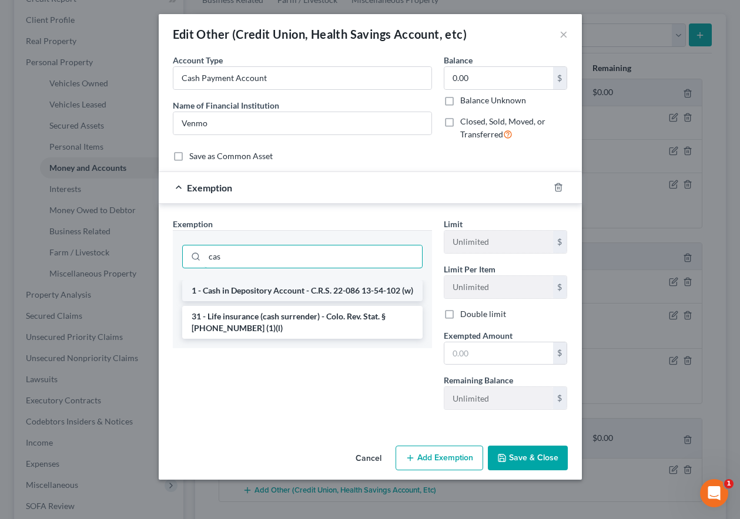
type input "cas"
click at [300, 301] on li "1 - Cash in Depository Account - C.R.S. 22-086 13-54-102 (w)" at bounding box center [302, 290] width 240 height 21
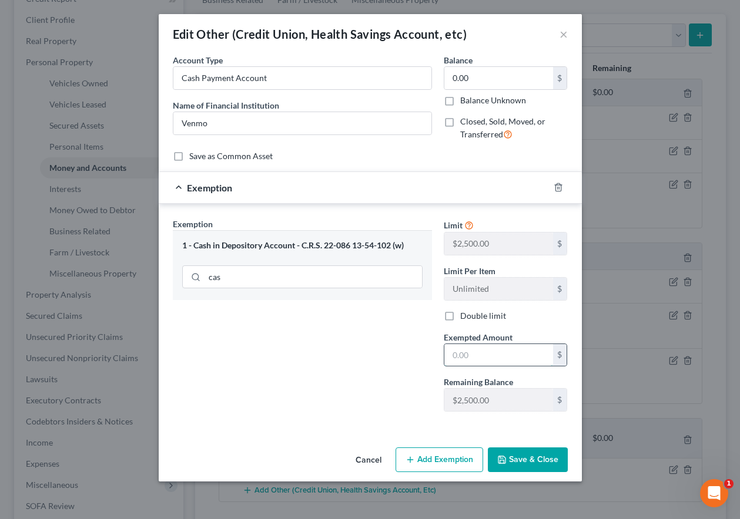
click at [469, 360] on input "text" at bounding box center [498, 355] width 109 height 22
type input "2,500"
click at [526, 463] on button "Save & Close" at bounding box center [528, 460] width 80 height 25
